Goal: Task Accomplishment & Management: Manage account settings

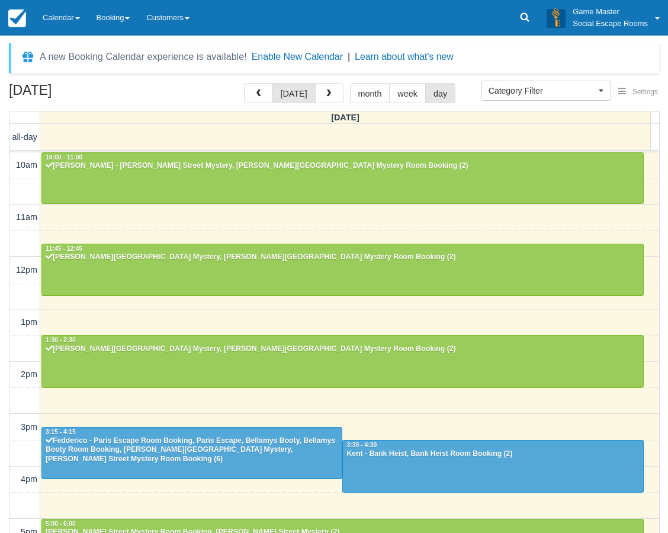
select select
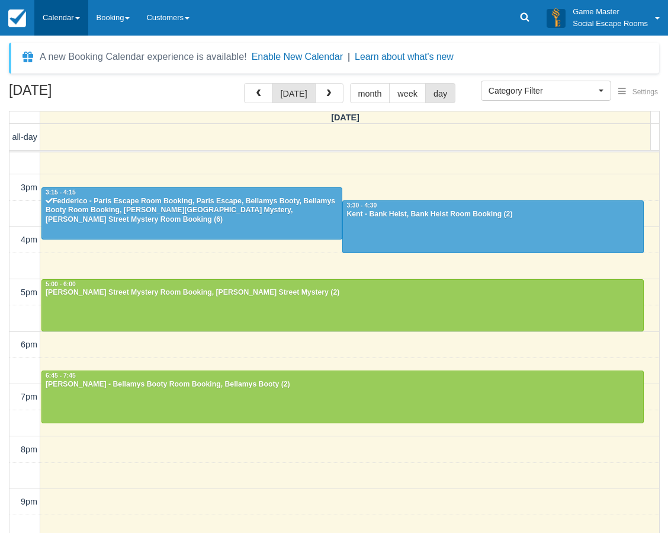
click at [76, 17] on link "Calendar" at bounding box center [61, 18] width 54 height 36
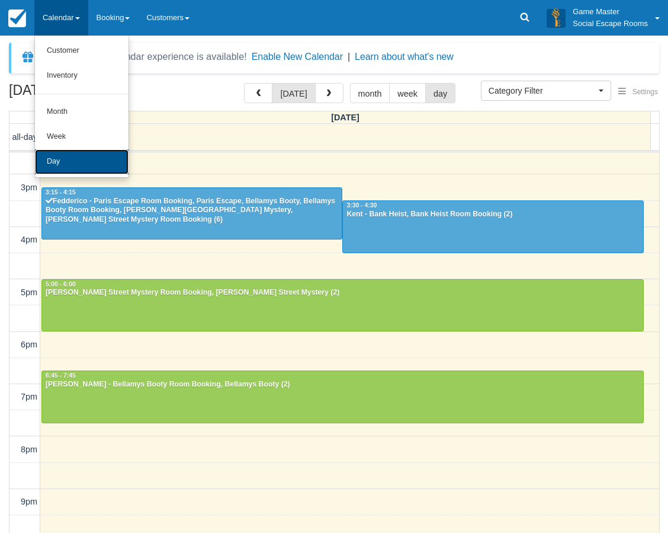
click at [82, 156] on link "Day" at bounding box center [82, 161] width 94 height 25
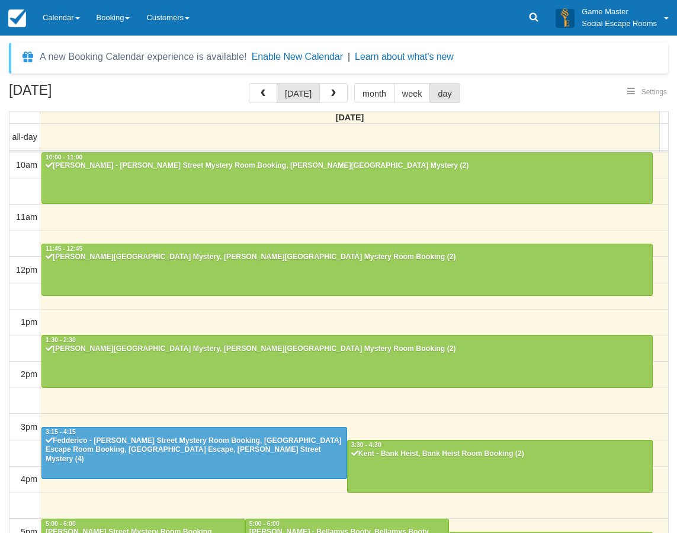
select select
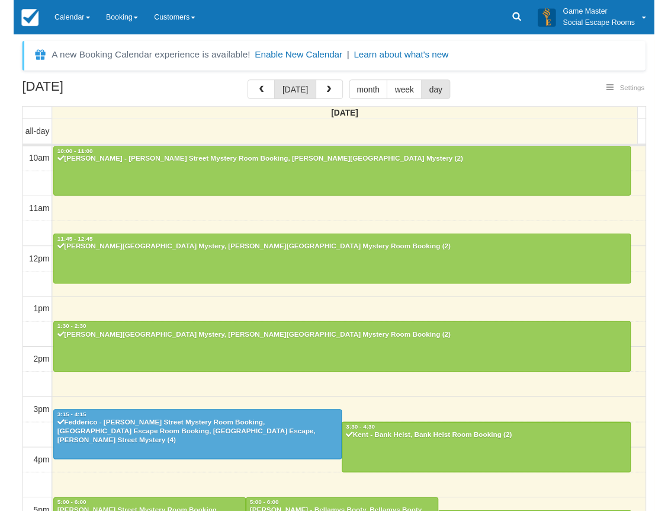
scroll to position [239, 0]
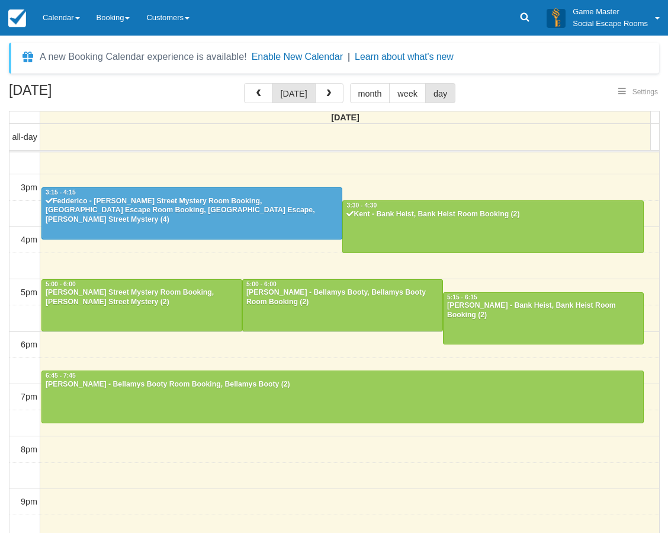
select select
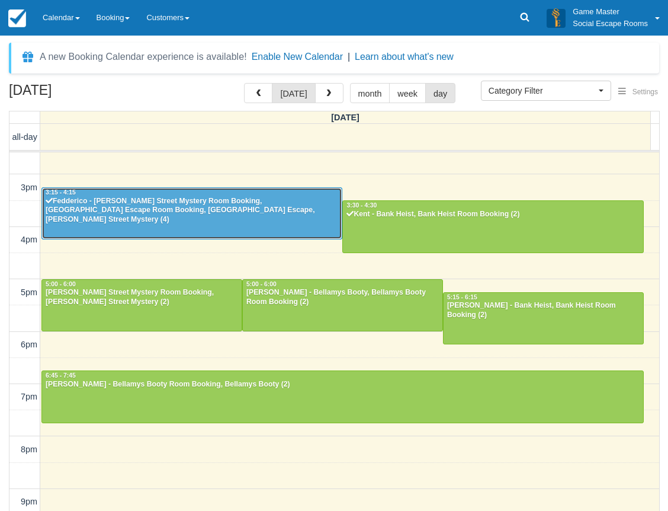
click at [101, 219] on div at bounding box center [192, 213] width 300 height 51
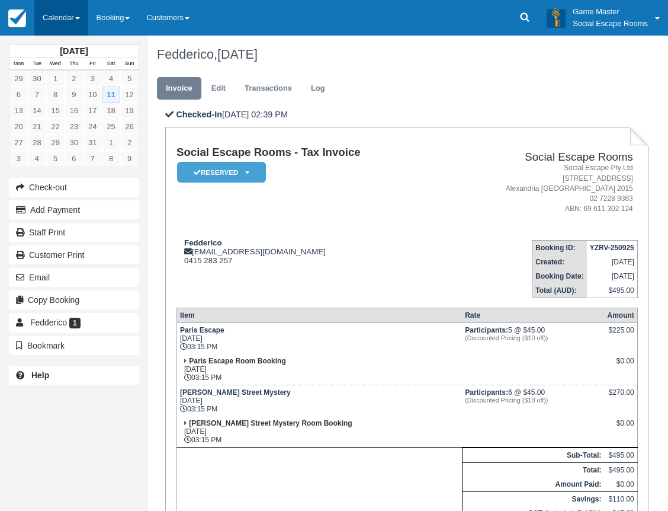
click at [53, 17] on link "Calendar" at bounding box center [61, 18] width 54 height 36
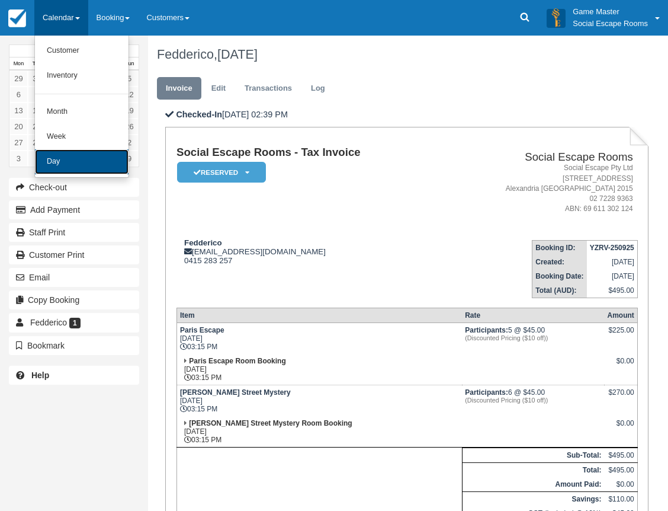
click at [63, 158] on link "Day" at bounding box center [82, 161] width 94 height 25
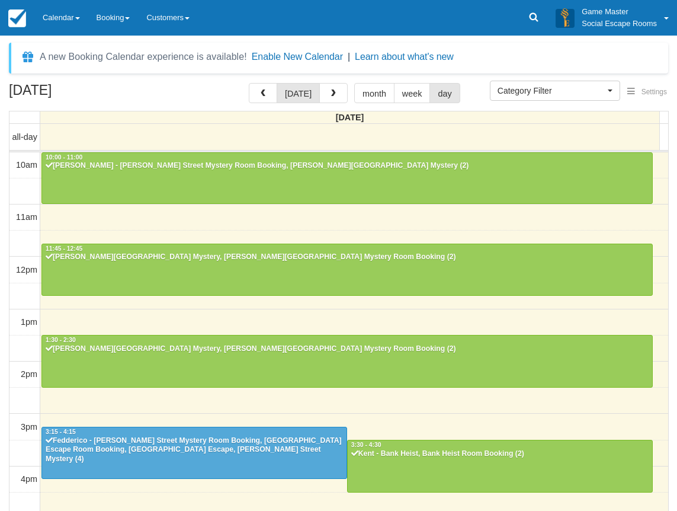
select select
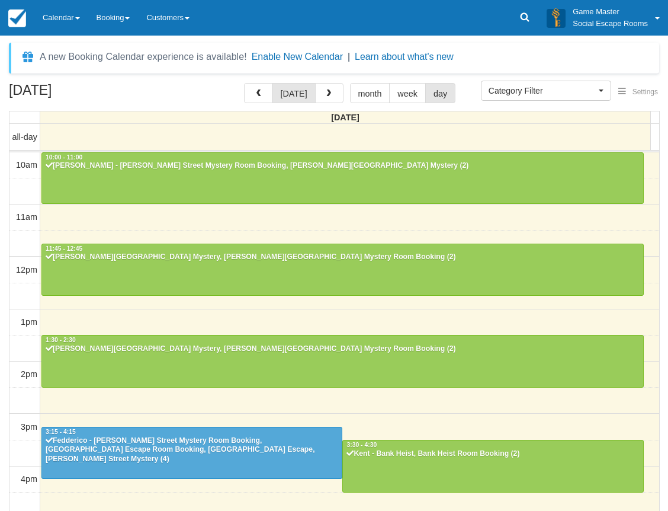
scroll to position [261, 0]
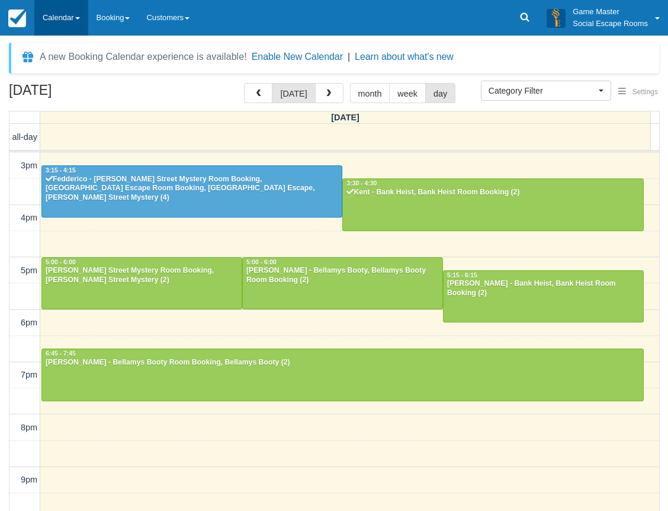
click at [59, 9] on link "Calendar" at bounding box center [61, 18] width 54 height 36
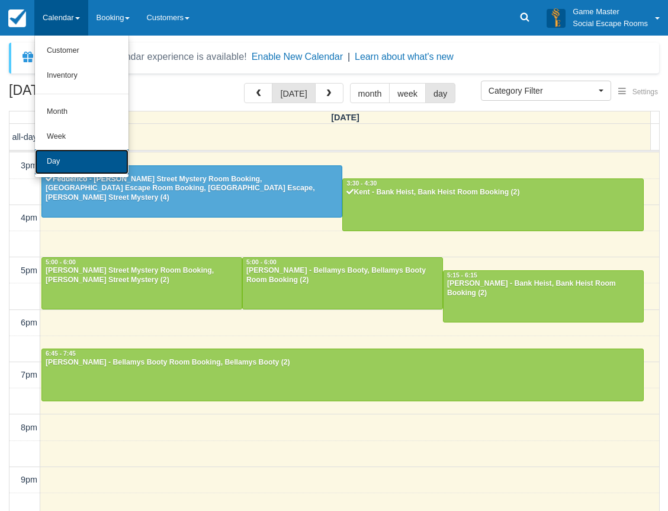
click at [59, 156] on link "Day" at bounding box center [82, 161] width 94 height 25
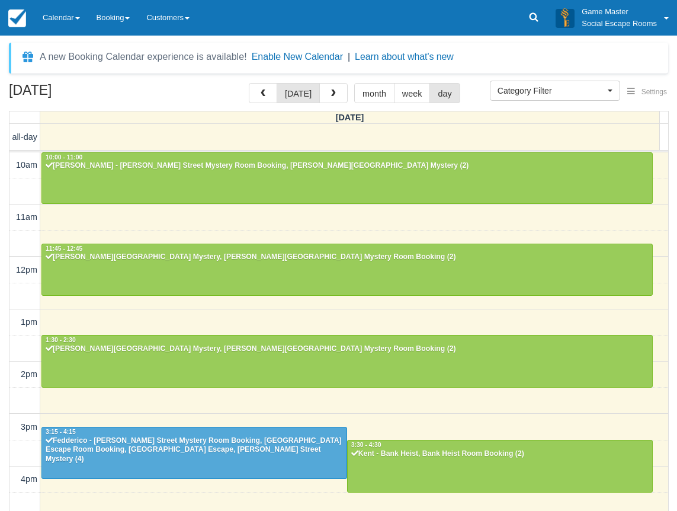
select select
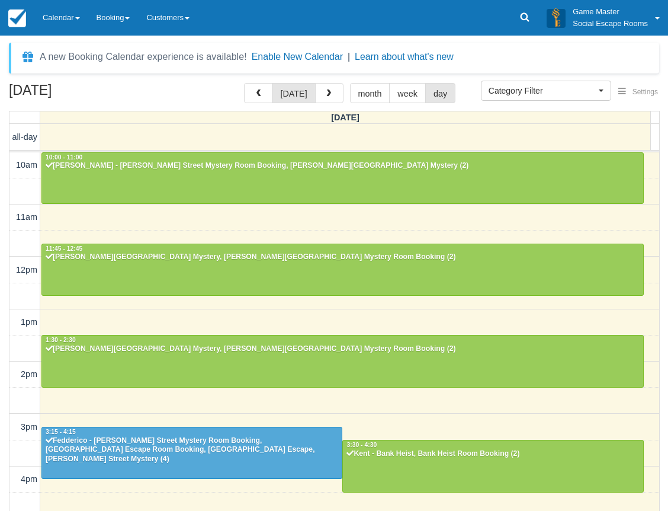
scroll to position [261, 0]
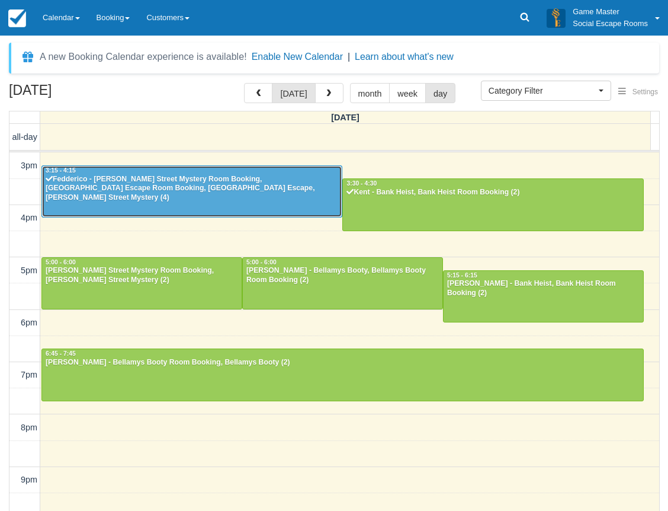
click at [123, 200] on div at bounding box center [192, 191] width 300 height 51
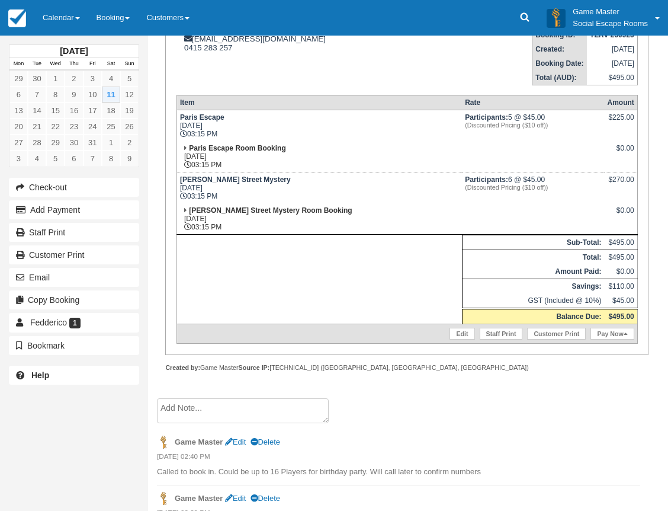
scroll to position [184, 0]
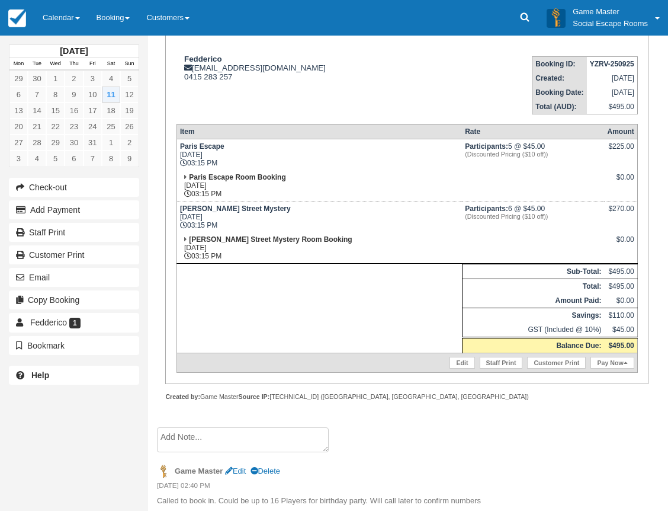
click at [303, 174] on td "Paris Escape Room Booking Sat Oct 11, 2025 03:15 PM" at bounding box center [320, 185] width 286 height 31
click at [60, 23] on link "Calendar" at bounding box center [61, 18] width 54 height 36
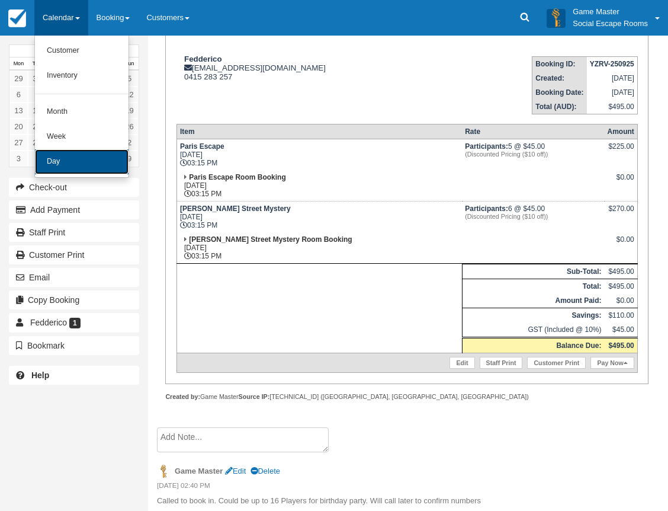
click at [73, 159] on link "Day" at bounding box center [82, 161] width 94 height 25
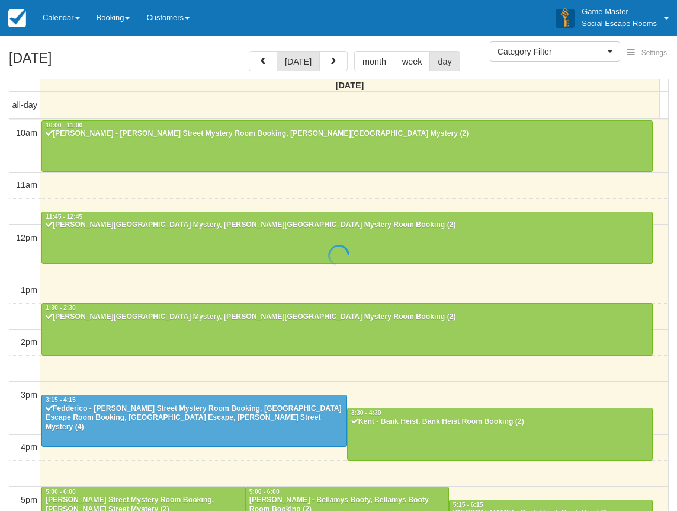
select select
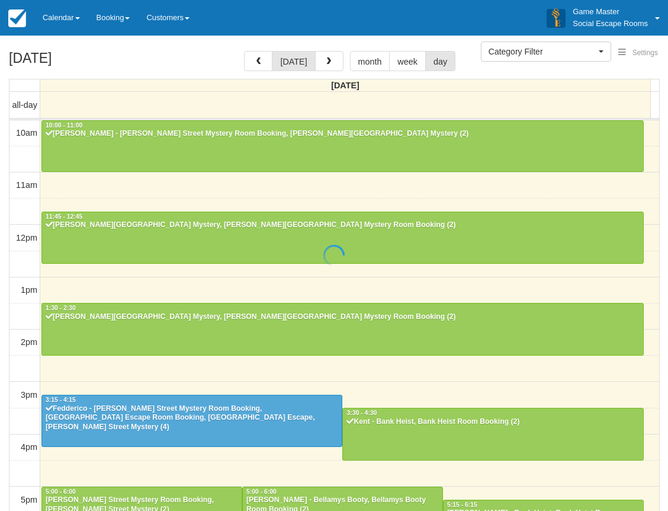
scroll to position [261, 0]
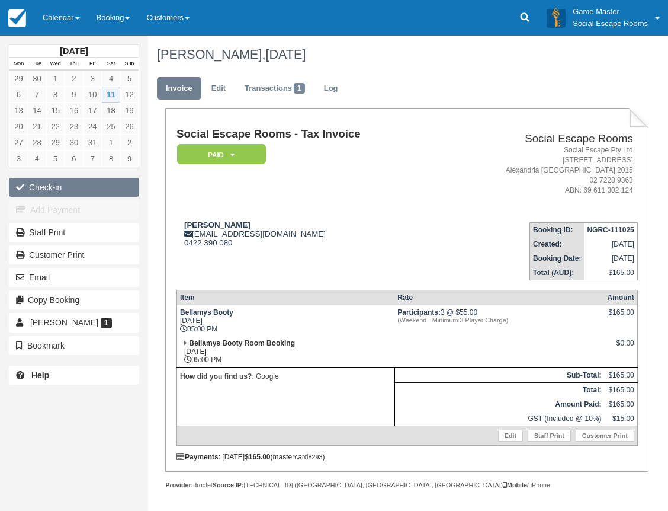
click at [104, 188] on button "Check-in" at bounding box center [74, 187] width 130 height 19
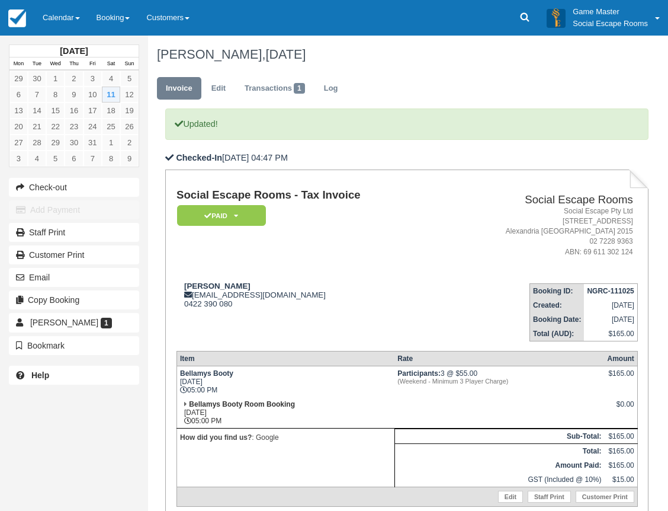
scroll to position [152, 0]
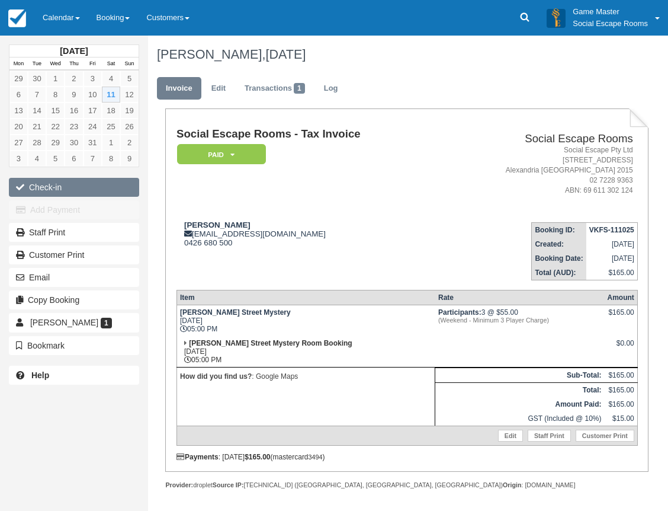
click at [46, 182] on button "Check-in" at bounding box center [74, 187] width 130 height 19
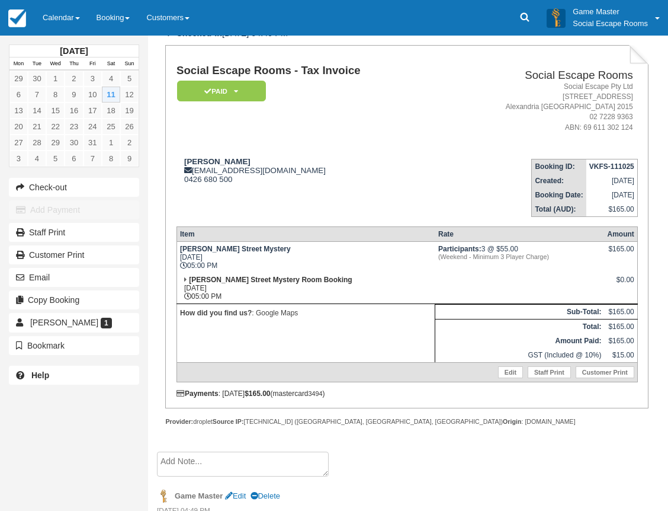
scroll to position [152, 0]
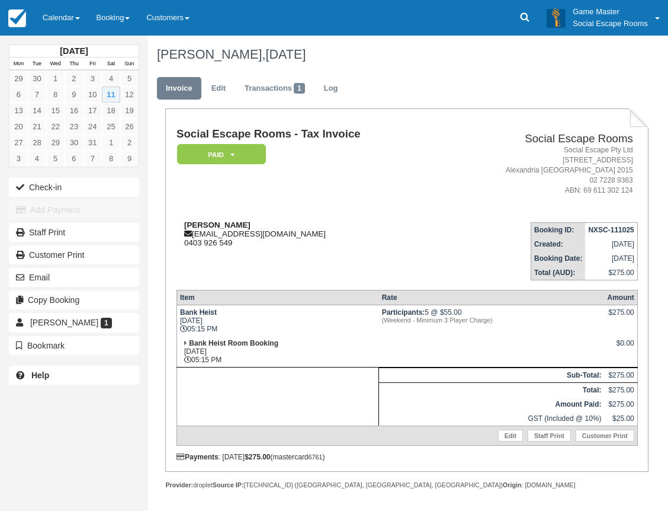
click at [265, 242] on div "Zac Avramides za1985@gmail.com 0403 926 549" at bounding box center [309, 233] width 265 height 27
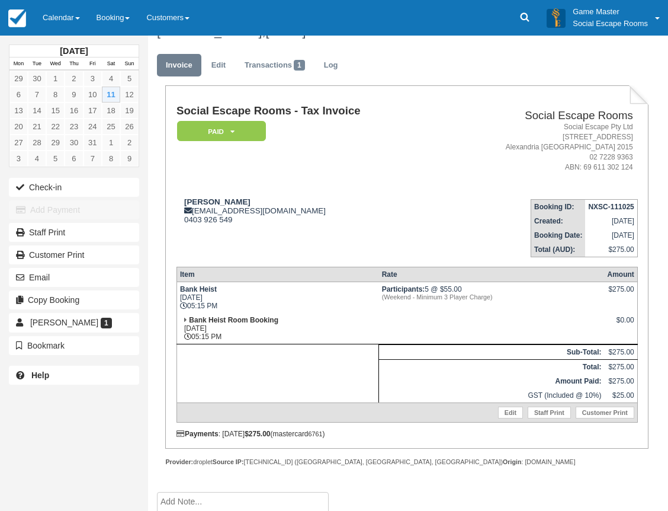
scroll to position [36, 0]
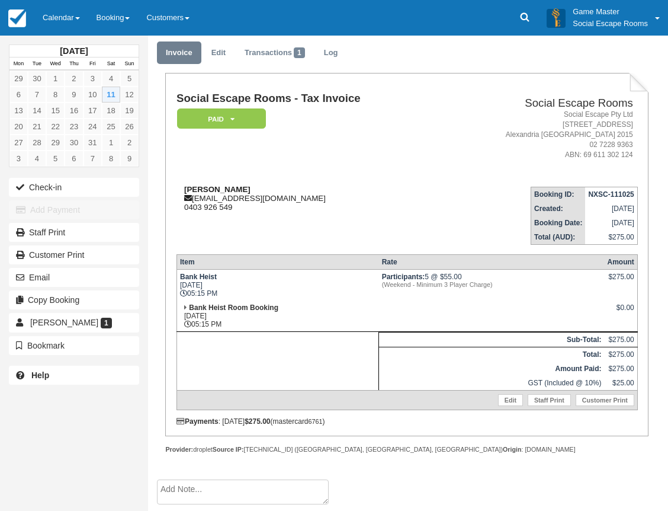
click at [287, 210] on div "Zac Avramides za1985@gmail.com 0403 926 549" at bounding box center [309, 198] width 265 height 27
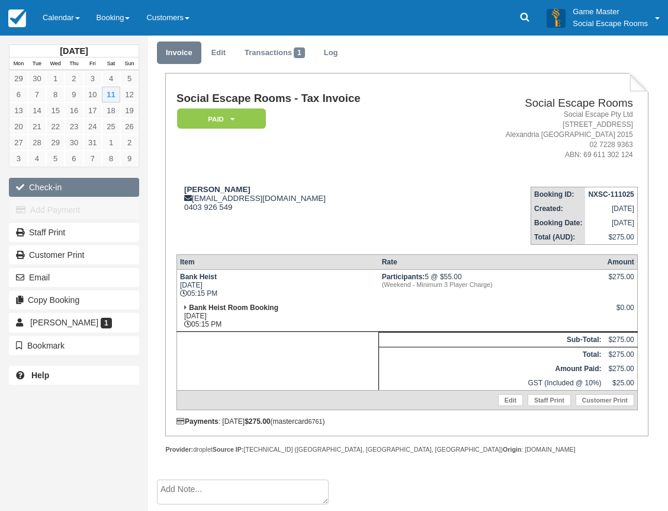
click at [102, 194] on button "Check-in" at bounding box center [74, 187] width 130 height 19
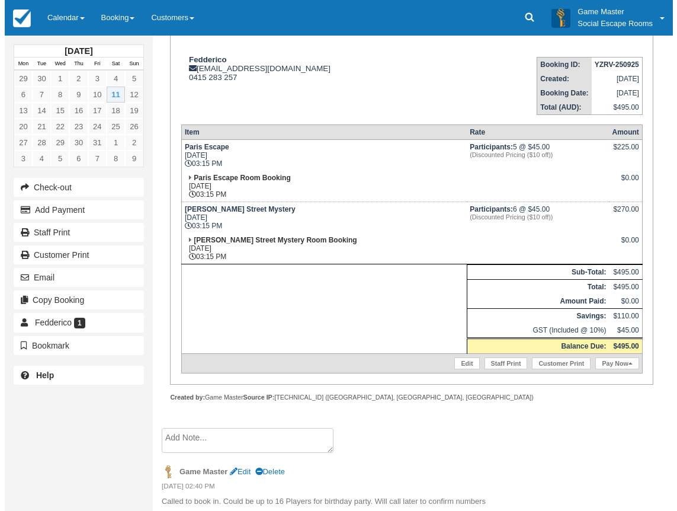
scroll to position [184, 0]
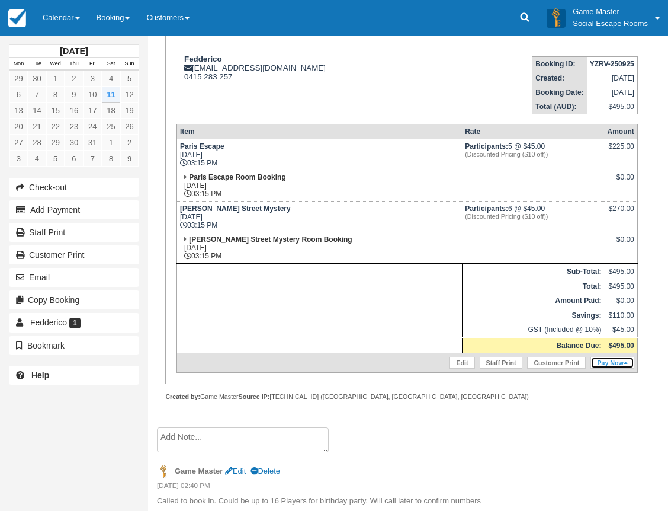
click at [614, 360] on link "Pay Now" at bounding box center [612, 363] width 43 height 12
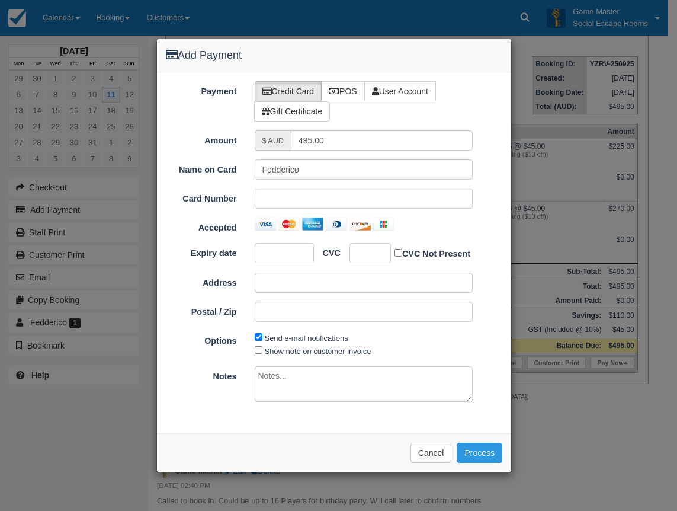
click at [343, 92] on label "POS" at bounding box center [343, 91] width 44 height 20
radio input "true"
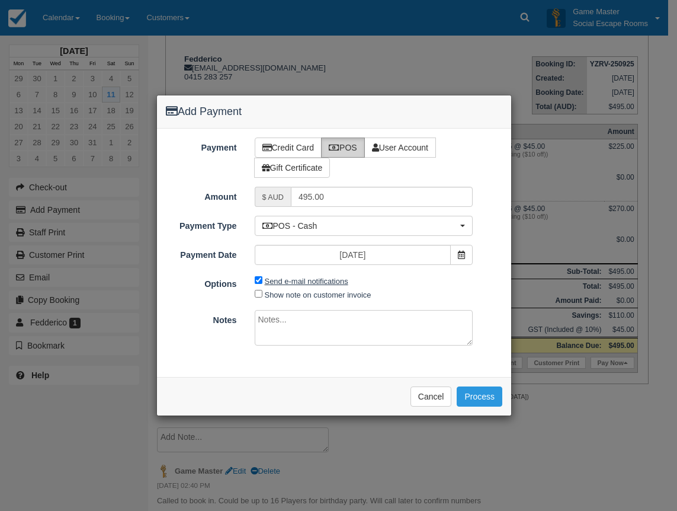
click at [288, 283] on label "Send e-mail notifications" at bounding box center [307, 281] width 84 height 9
click at [262, 283] on input "Send e-mail notifications" at bounding box center [259, 280] width 8 height 8
checkbox input "false"
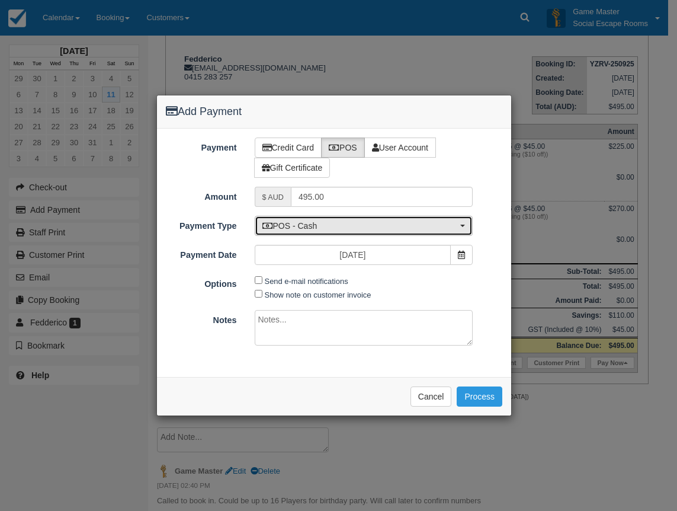
click at [318, 228] on span "POS - Cash" at bounding box center [359, 226] width 195 height 12
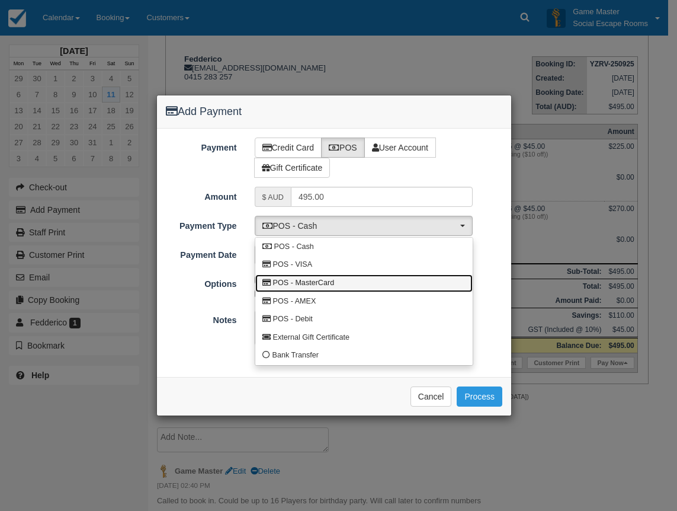
click at [325, 278] on span "POS - MasterCard" at bounding box center [304, 283] width 62 height 11
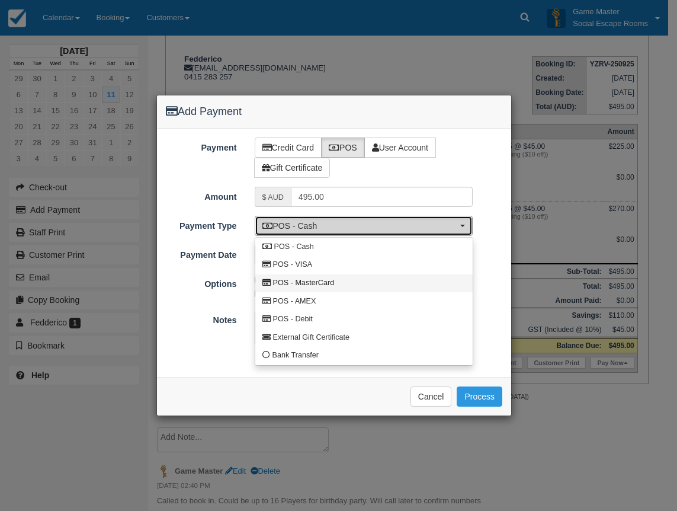
select select "MC"
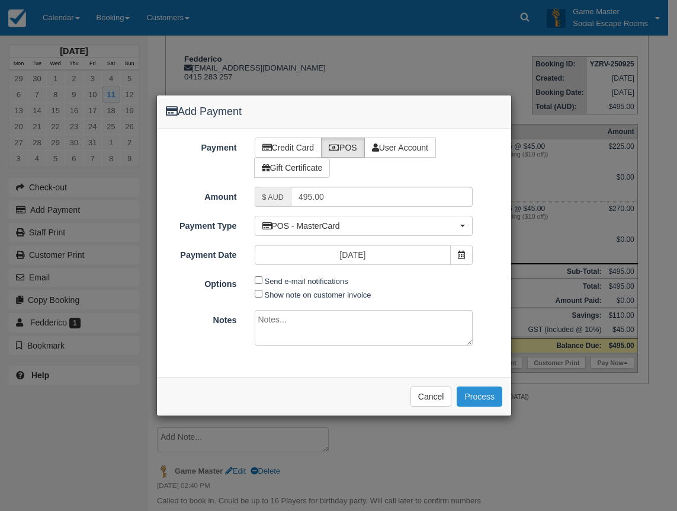
click at [483, 399] on button "Process" at bounding box center [480, 396] width 46 height 20
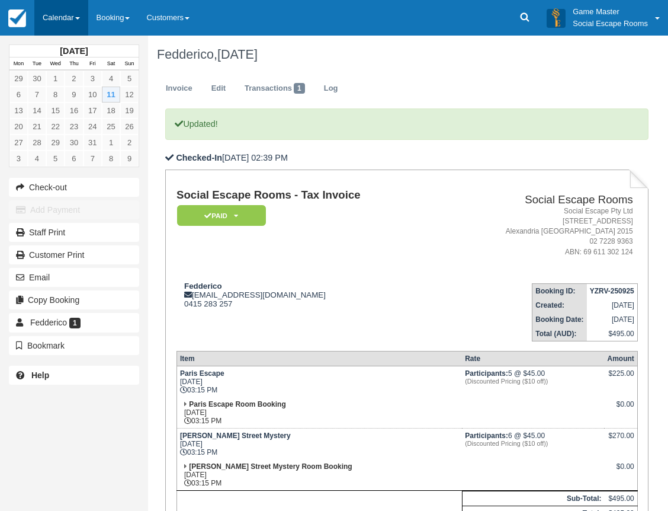
click at [57, 14] on link "Calendar" at bounding box center [61, 18] width 54 height 36
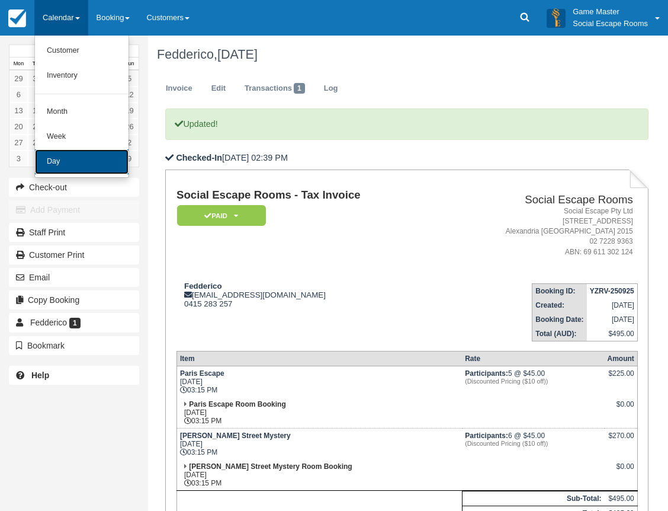
click at [52, 159] on link "Day" at bounding box center [82, 161] width 94 height 25
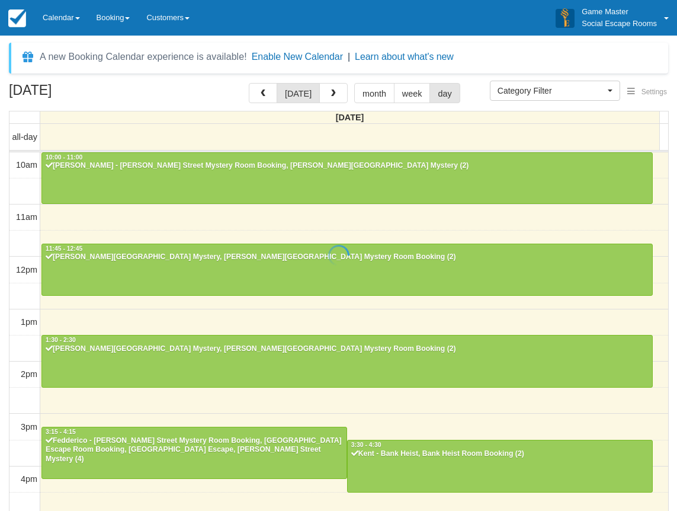
select select
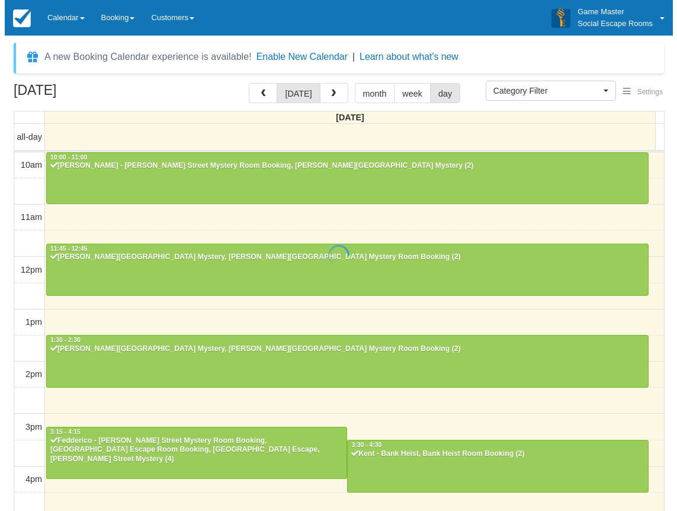
scroll to position [261, 0]
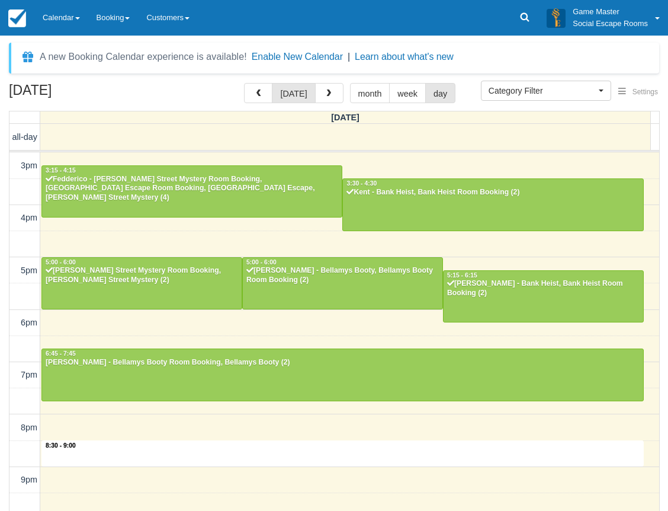
click at [239, 452] on div "10am 11am 12pm 1pm 2pm 3pm 4pm 5pm 6pm 7pm 8pm 9pm 10pm 8:30 - 9:00 10:00 - 11:…" at bounding box center [334, 218] width 650 height 654
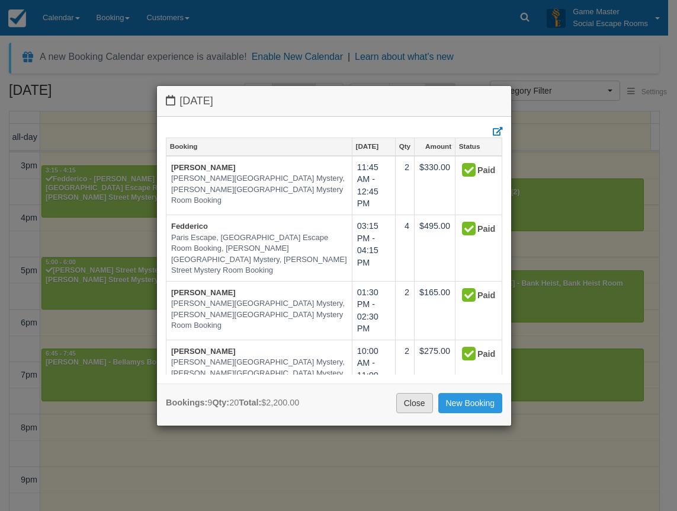
click at [409, 405] on link "Close" at bounding box center [414, 403] width 37 height 20
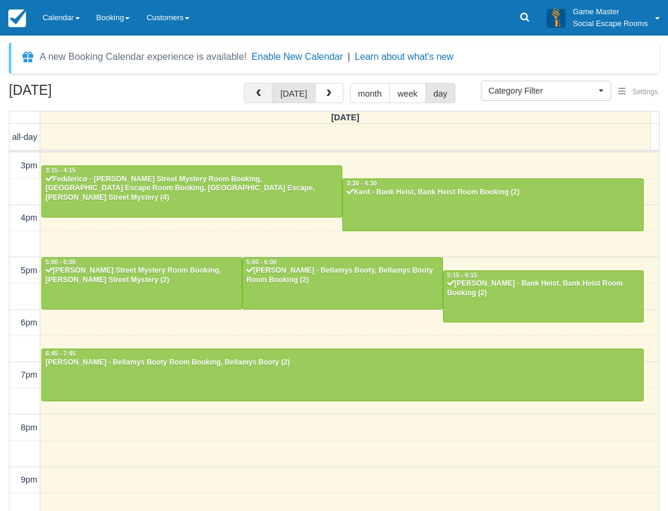
click at [268, 91] on button "button" at bounding box center [258, 93] width 28 height 20
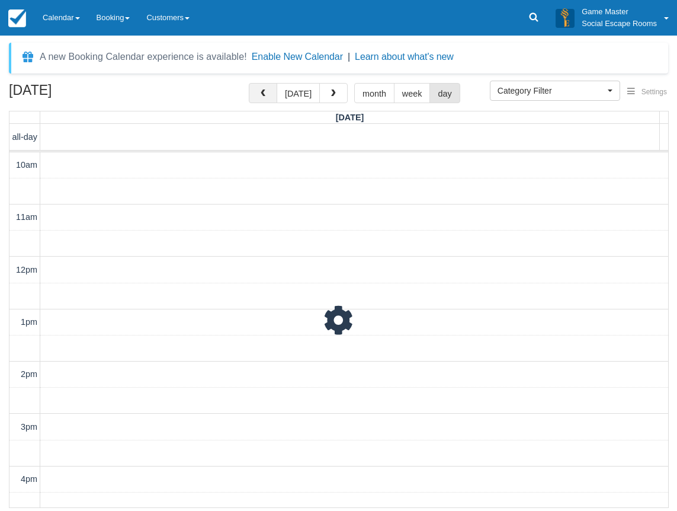
scroll to position [299, 0]
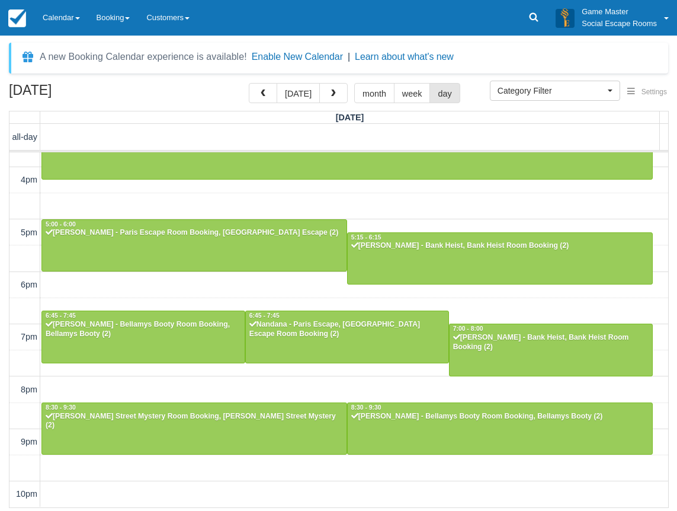
click at [395, 204] on div "10am 11am 12pm 1pm 2pm 3pm 4pm 5pm 6pm 7pm 8pm 9pm 10pm 10:00 - 11:00 [PERSON_N…" at bounding box center [338, 180] width 659 height 654
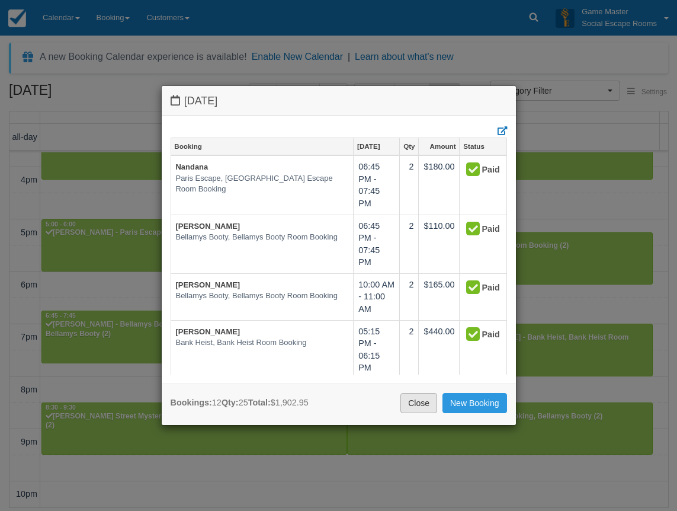
click at [422, 404] on link "Close" at bounding box center [418, 403] width 37 height 20
